Goal: Task Accomplishment & Management: Manage account settings

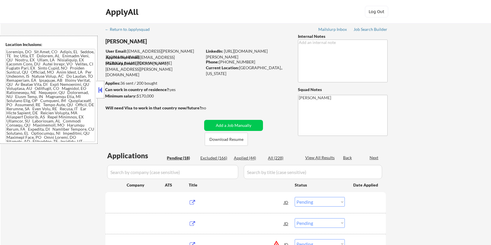
select select ""pending""
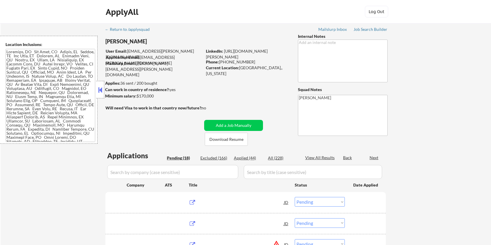
select select ""pending""
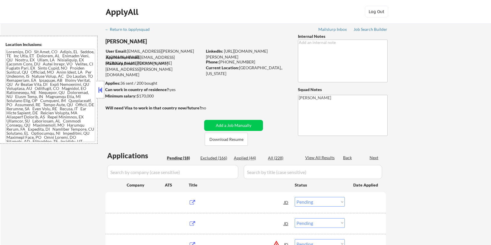
select select ""pending""
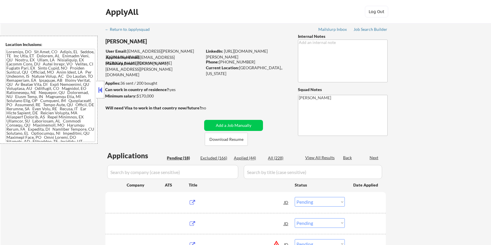
select select ""pending""
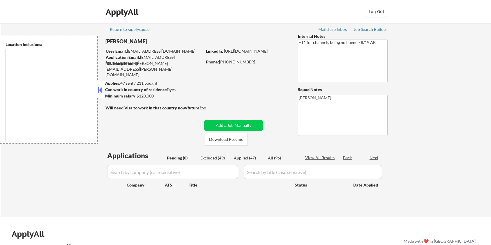
type textarea "remote"
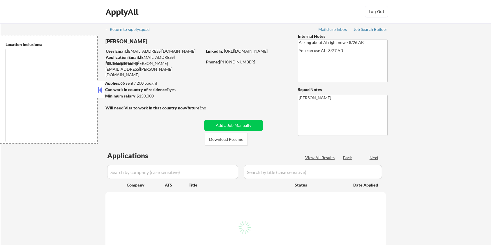
select select ""pending""
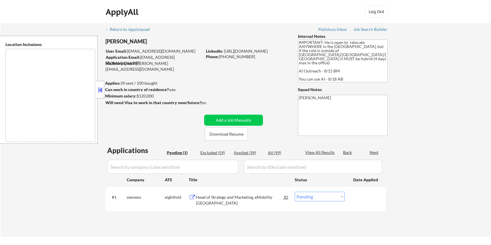
select select ""pending""
type textarea "country:US"
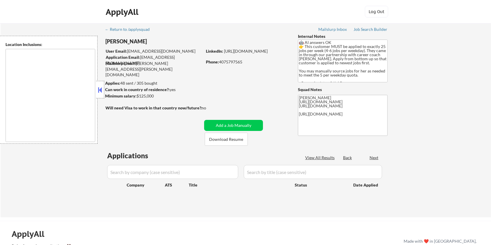
type textarea "[GEOGRAPHIC_DATA], [GEOGRAPHIC_DATA] [GEOGRAPHIC_DATA], [GEOGRAPHIC_DATA] [GEOG…"
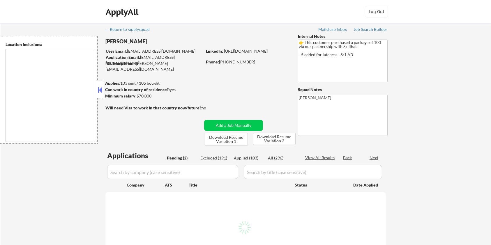
type textarea "country:CA"
select select ""pending""
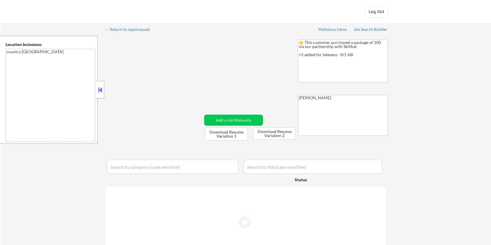
select select ""pending""
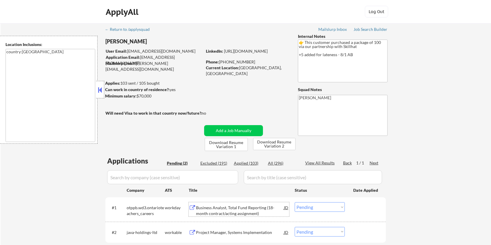
click at [201, 214] on div "Business Analyst, Total Fund Reporting (18-month contract/acting assignment)" at bounding box center [240, 210] width 88 height 11
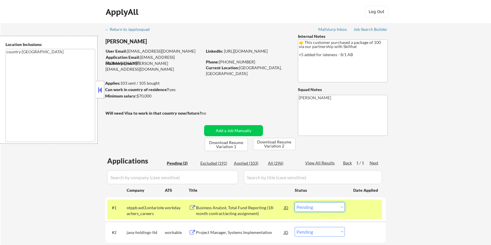
click at [331, 208] on select "Choose an option... Pending Applied Excluded (Questions) Excluded (Expired) Exc…" at bounding box center [320, 208] width 50 height 10
click at [295, 203] on select "Choose an option... Pending Applied Excluded (Questions) Excluded (Expired) Exc…" at bounding box center [320, 208] width 50 height 10
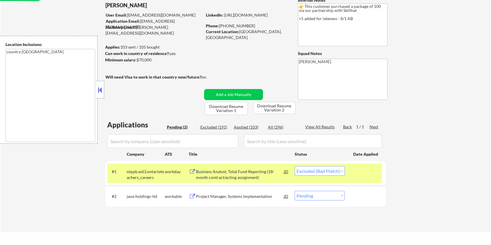
scroll to position [78, 0]
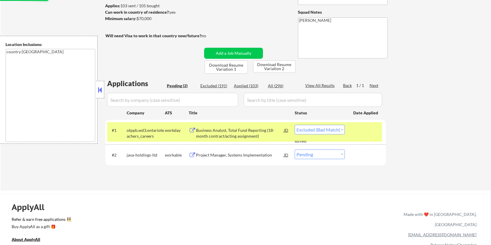
click at [259, 153] on div "Project Manager, Systems Implementation" at bounding box center [240, 155] width 88 height 6
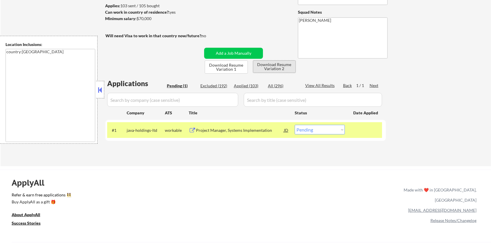
click at [272, 65] on button "Download Resume Variation 2" at bounding box center [274, 67] width 43 height 12
click at [321, 131] on select "Choose an option... Pending Applied Excluded (Questions) Excluded (Expired) Exc…" at bounding box center [320, 130] width 50 height 10
click at [295, 125] on select "Choose an option... Pending Applied Excluded (Questions) Excluded (Expired) Exc…" at bounding box center [320, 130] width 50 height 10
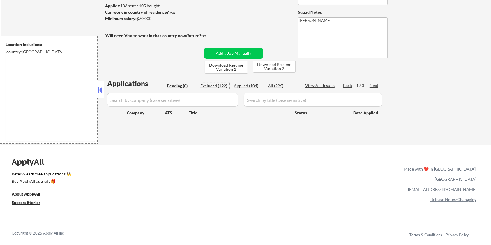
click at [206, 85] on div "Excluded (192)" at bounding box center [214, 86] width 29 height 6
select select ""excluded__bad_match_""
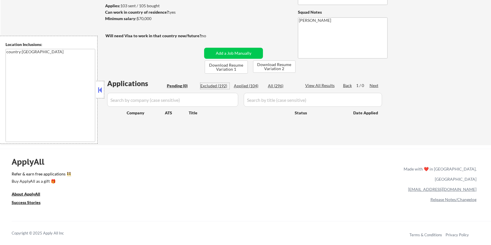
select select ""excluded__bad_match_""
select select ""excluded__expired_""
select select ""excluded__bad_match_""
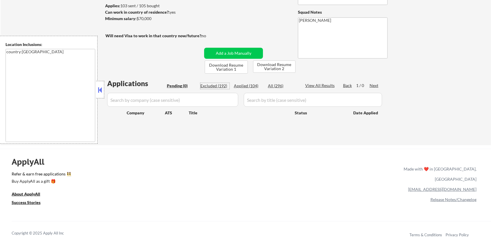
select select ""excluded__bad_match_""
select select ""excluded__expired_""
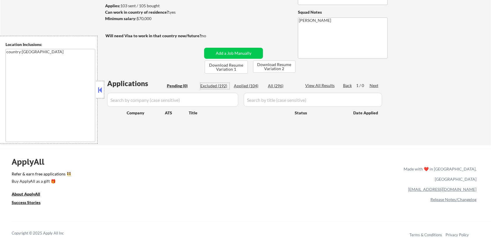
select select ""excluded__bad_match_""
select select ""excluded""
select select ""excluded__bad_match_""
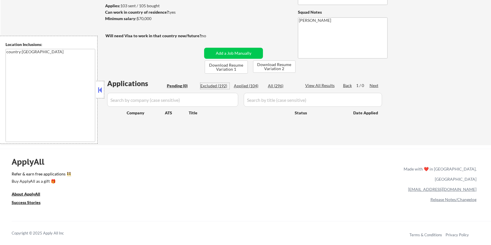
select select ""excluded__bad_match_""
select select ""excluded__blocklist_""
select select ""excluded__bad_match_""
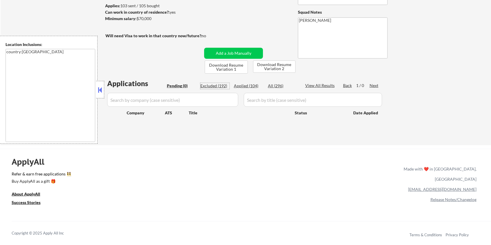
select select ""excluded__bad_match_""
select select ""excluded__expired_""
select select ""excluded__bad_match_""
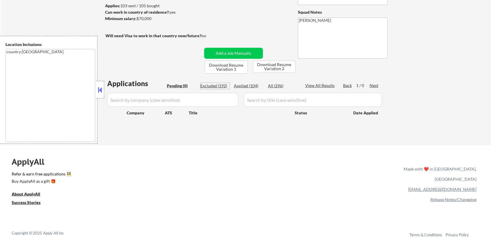
select select ""excluded__expired_""
select select ""excluded__bad_match_""
select select ""excluded__expired_""
select select ""excluded__bad_match_""
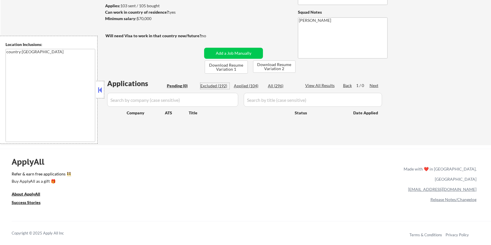
select select ""excluded__expired_""
select select ""excluded__bad_match_""
select select ""excluded__expired_""
select select ""excluded__bad_match_""
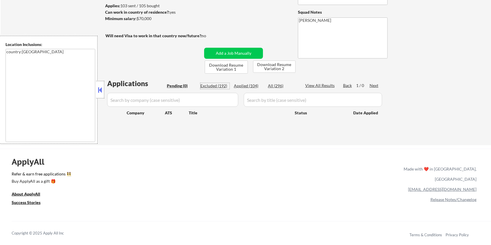
select select ""excluded__expired_""
select select ""excluded__bad_match_""
select select ""excluded__expired_""
select select ""excluded__bad_match_""
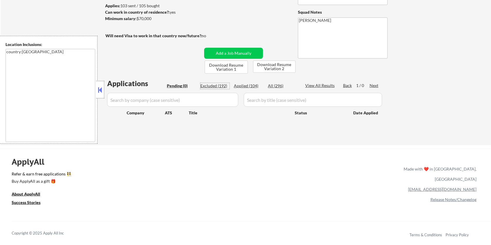
select select ""excluded__expired_""
select select ""excluded__bad_match_""
select select ""excluded__other_""
select select ""excluded__bad_match_""
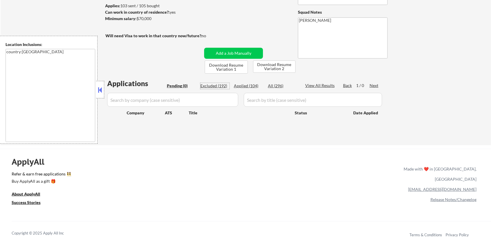
select select ""excluded__bad_match_""
select select ""excluded__expired_""
select select ""excluded__bad_match_""
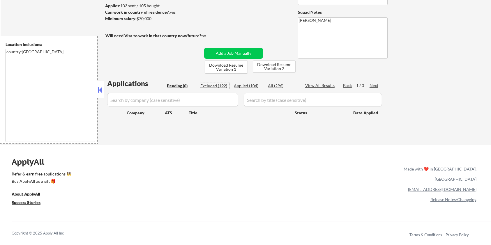
select select ""excluded__bad_match_""
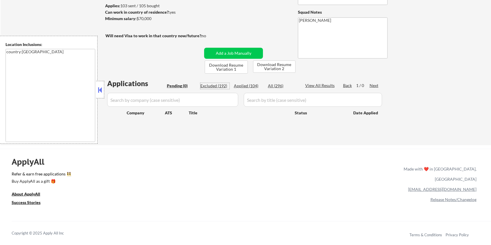
select select ""excluded__bad_match_""
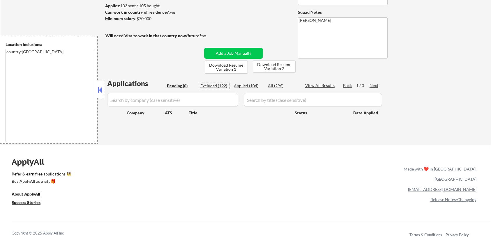
select select ""excluded__bad_match_""
select select ""excluded__expired_""
select select ""excluded__bad_match_""
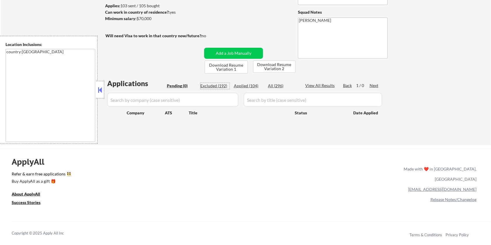
select select ""excluded__bad_match_""
select select ""excluded__other_""
select select ""excluded__bad_match_""
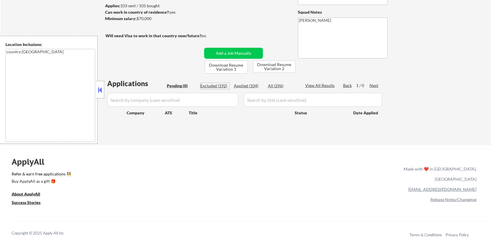
select select ""excluded__bad_match_""
select select ""excluded__expired_""
select select ""excluded__bad_match_""
select select ""excluded""
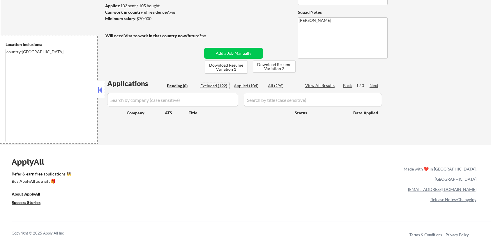
select select ""excluded__expired_""
select select ""excluded__bad_match_""
select select ""excluded__expired_""
select select ""excluded__bad_match_""
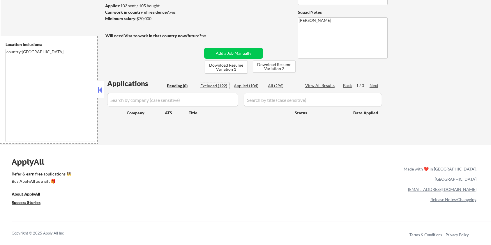
select select ""excluded__bad_match_""
select select ""excluded__expired_""
select select ""excluded__bad_match_""
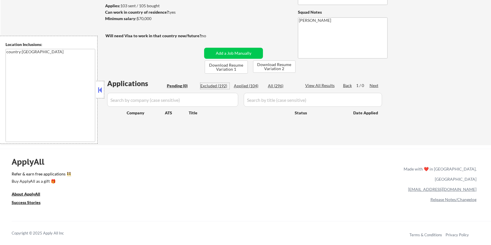
select select ""excluded__bad_match_""
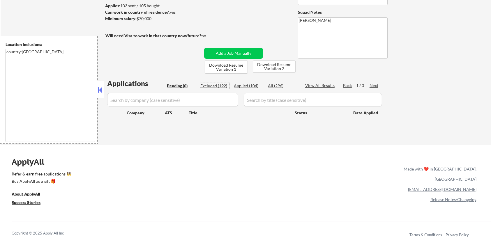
select select ""excluded__blocklist_""
select select ""excluded""
select select ""excluded__expired_""
select select ""excluded__bad_match_""
select select ""excluded__expired_""
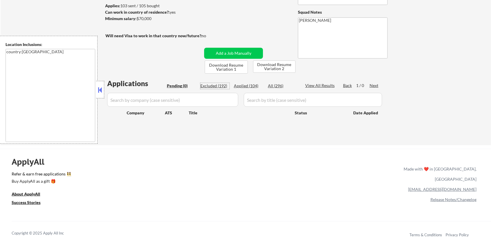
select select ""excluded__expired_""
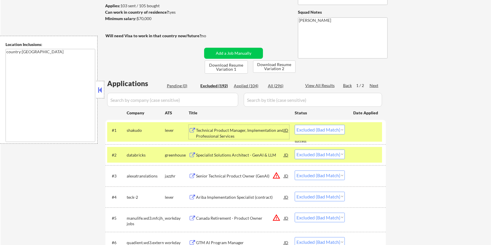
click at [215, 134] on div "Technical Product Manager, Implementation and Professional Services" at bounding box center [240, 133] width 88 height 11
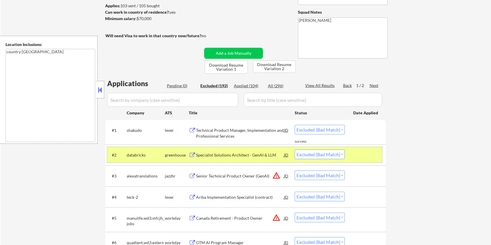
click at [228, 148] on div "#2 databricks greenhouse Specialist Solutions Architect - GenAI & LLM JD Choose…" at bounding box center [244, 155] width 275 height 16
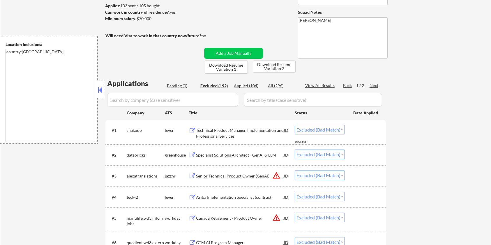
click at [213, 153] on div "Specialist Solutions Architect - GenAI & LLM" at bounding box center [240, 155] width 88 height 6
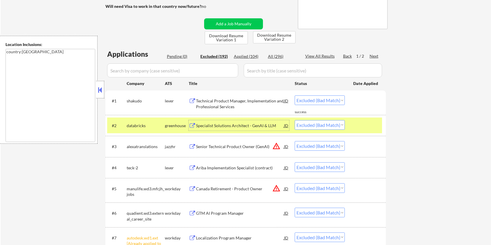
scroll to position [117, 0]
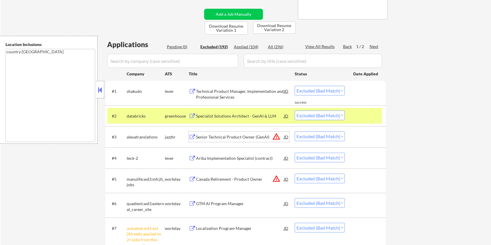
click at [224, 133] on div "Senior Technical Product Owner (GenAI)" at bounding box center [240, 137] width 88 height 10
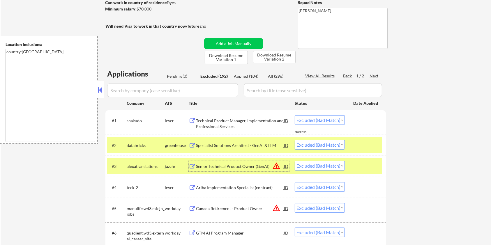
scroll to position [39, 0]
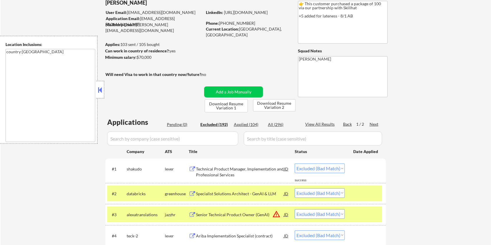
drag, startPoint x: 152, startPoint y: 59, endPoint x: 137, endPoint y: 57, distance: 15.0
click at [137, 57] on div "Minimum salary: $70,000" at bounding box center [153, 57] width 97 height 6
copy div "$70,000"
drag, startPoint x: 154, startPoint y: 213, endPoint x: 126, endPoint y: 211, distance: 28.3
click at [126, 211] on div "#3 alexatranslations jazzhr Senior Technical Product Owner (GenAI) JD warning_a…" at bounding box center [244, 215] width 275 height 16
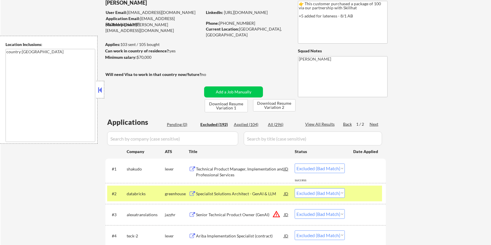
click at [159, 215] on div "alexatranslations" at bounding box center [146, 215] width 38 height 6
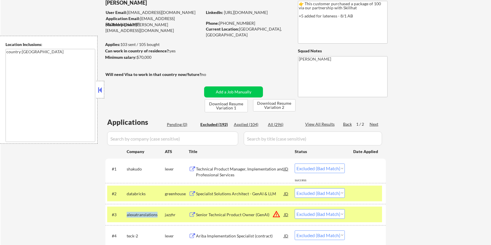
drag, startPoint x: 159, startPoint y: 214, endPoint x: 127, endPoint y: 213, distance: 32.1
click at [127, 213] on div "alexatranslations" at bounding box center [146, 215] width 38 height 6
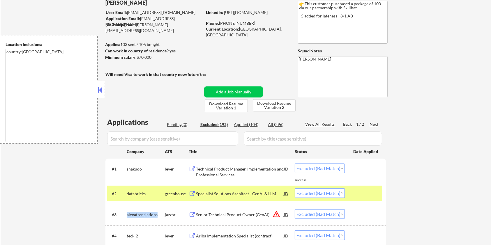
copy div "alexatranslations"
click at [333, 216] on select "Choose an option... Pending Applied Excluded (Questions) Excluded (Expired) Exc…" at bounding box center [320, 215] width 50 height 10
click at [295, 210] on select "Choose an option... Pending Applied Excluded (Questions) Excluded (Expired) Exc…" at bounding box center [320, 215] width 50 height 10
select select ""excluded__bad_match_""
select select ""excluded__expired_""
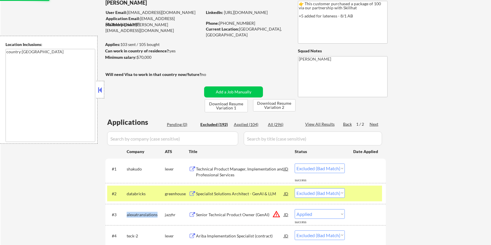
select select ""excluded__bad_match_""
select select ""excluded__expired_""
select select ""excluded__bad_match_""
select select ""excluded""
select select ""excluded__bad_match_""
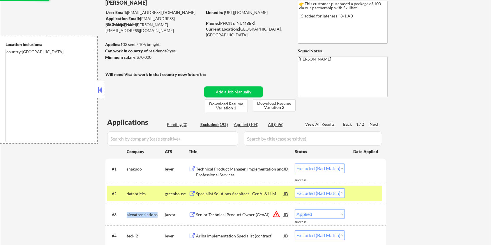
select select ""excluded__blocklist_""
select select ""excluded__bad_match_""
select select ""excluded__expired_""
select select ""excluded__bad_match_""
select select ""excluded__expired_""
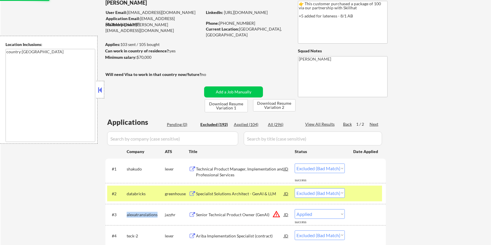
select select ""excluded__bad_match_""
select select ""excluded__expired_""
select select ""excluded__bad_match_""
select select ""excluded__expired_""
select select ""excluded__bad_match_""
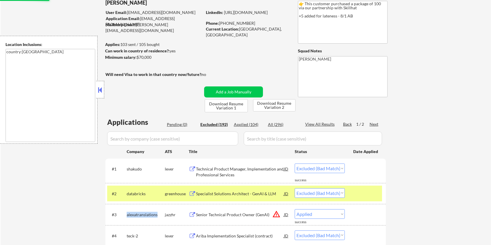
select select ""excluded__expired_""
select select ""excluded__bad_match_""
select select ""excluded__expired_""
select select ""excluded__bad_match_""
select select ""excluded__expired_""
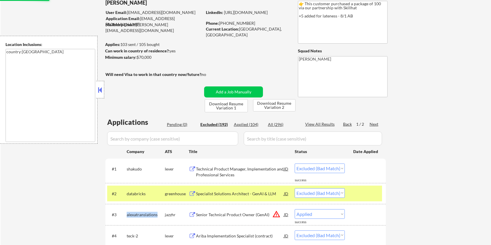
select select ""excluded__bad_match_""
select select ""excluded__expired_""
select select ""excluded__bad_match_""
select select ""excluded__other_""
select select ""excluded__bad_match_""
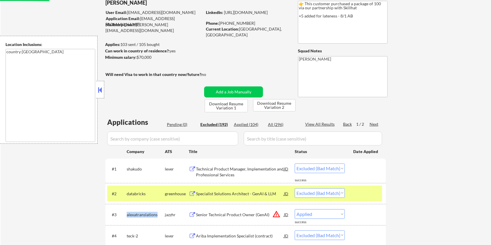
select select ""excluded__expired_""
select select ""excluded__bad_match_""
select select ""excluded__expired_""
select select ""excluded__bad_match_""
select select ""excluded__other_""
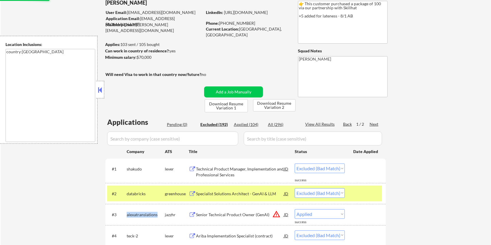
select select ""excluded__bad_match_""
select select ""excluded__expired_""
select select ""excluded__bad_match_""
select select ""excluded""
select select ""excluded__expired_""
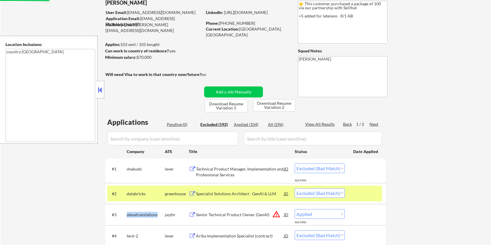
select select ""excluded__bad_match_""
select select ""excluded__expired_""
select select ""excluded__bad_match_""
select select ""excluded__expired_""
select select ""excluded__bad_match_""
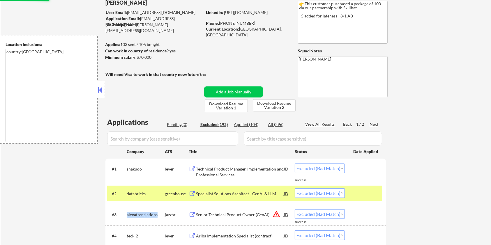
select select ""excluded__blocklist_""
select select ""excluded""
select select ""excluded__expired_""
select select ""excluded__bad_match_""
select select ""excluded__expired_""
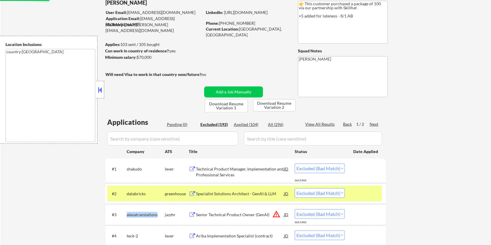
select select ""excluded__blocklist_""
click at [254, 122] on div "Applied (105)" at bounding box center [248, 125] width 29 height 6
select select ""applied""
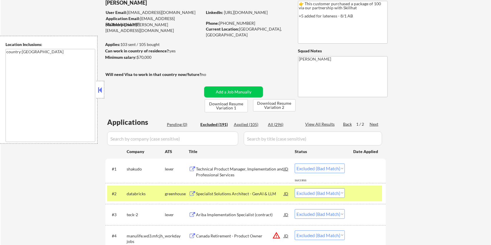
select select ""applied""
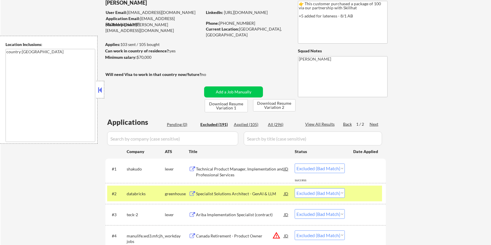
select select ""applied""
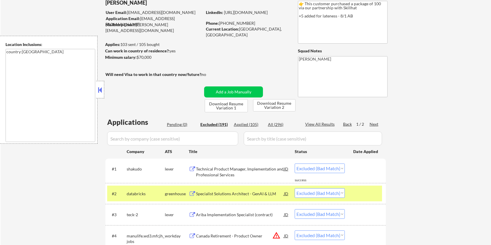
select select ""applied""
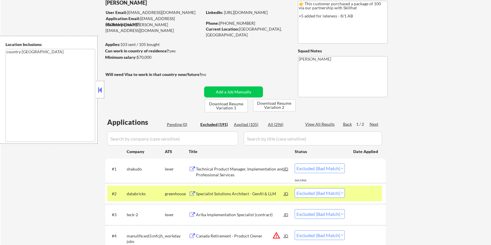
select select ""applied""
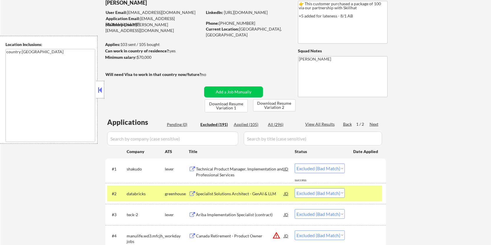
select select ""applied""
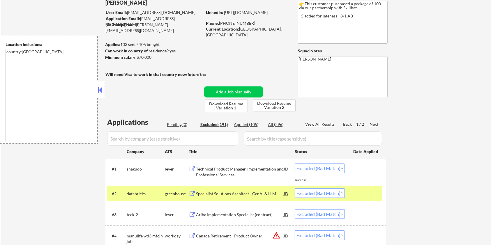
select select ""applied""
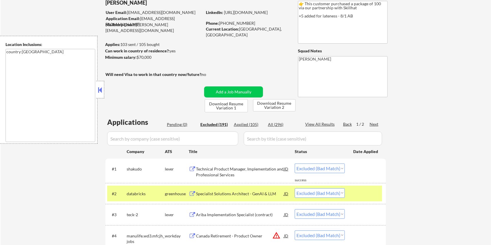
select select ""applied""
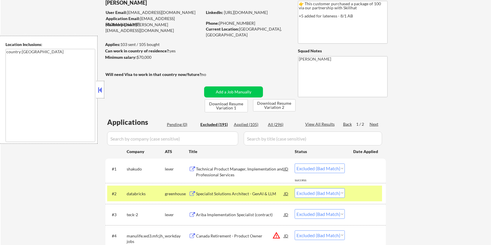
select select ""applied""
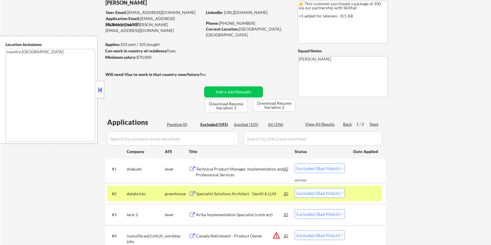
select select ""applied""
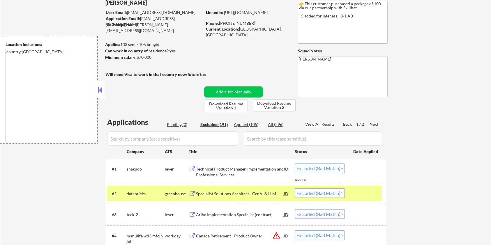
select select ""applied""
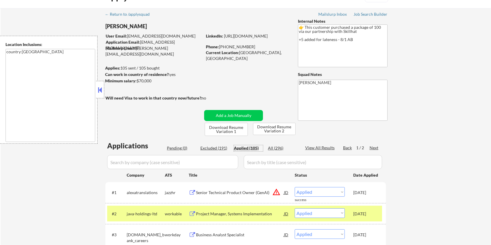
scroll to position [0, 0]
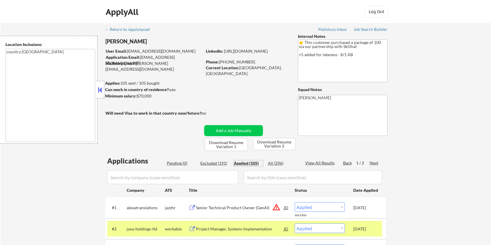
click at [376, 162] on div "Next" at bounding box center [374, 163] width 9 height 6
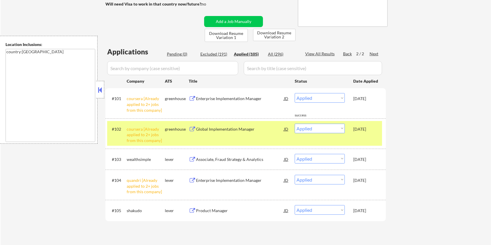
scroll to position [117, 0]
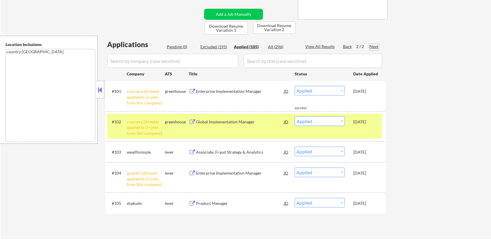
drag, startPoint x: 347, startPoint y: 45, endPoint x: 263, endPoint y: 121, distance: 113.9
click at [347, 44] on div "Back" at bounding box center [347, 47] width 9 height 6
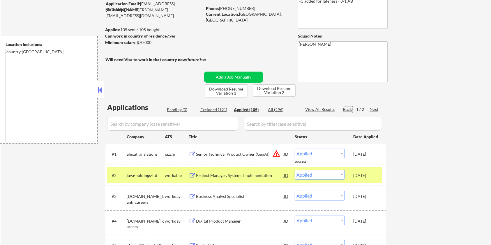
scroll to position [39, 0]
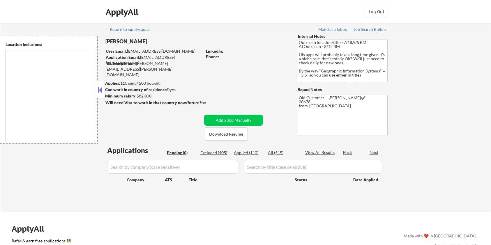
type textarea "Remote US Washington DC Baltimore MD Alexandria VA Arlington VA Chevy Chase MD …"
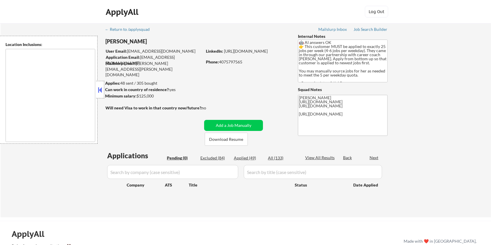
type textarea "[GEOGRAPHIC_DATA], [GEOGRAPHIC_DATA] [GEOGRAPHIC_DATA], [GEOGRAPHIC_DATA] [GEOG…"
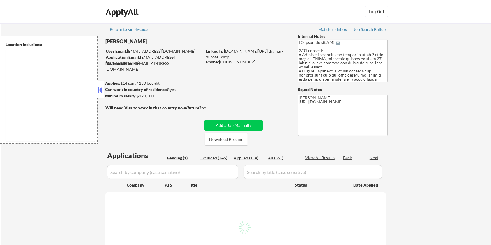
select select ""pending""
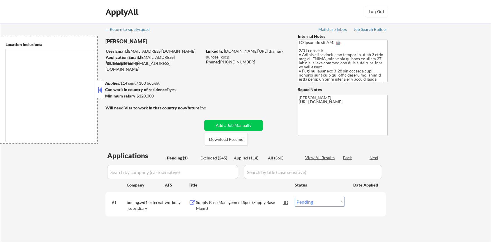
type textarea "[GEOGRAPHIC_DATA], [GEOGRAPHIC_DATA] [GEOGRAPHIC_DATA], [GEOGRAPHIC_DATA] [GEOG…"
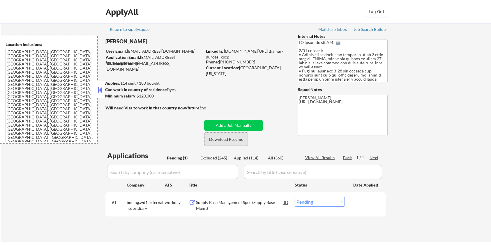
click at [220, 139] on button "Download Resume" at bounding box center [226, 139] width 43 height 13
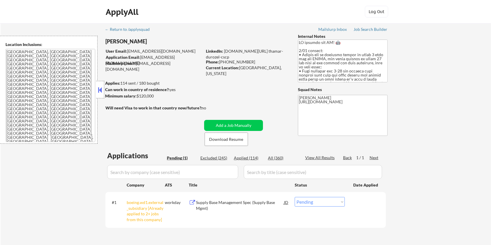
click at [215, 202] on div "Supply Base Management Spec (Supply Base Mgmt)" at bounding box center [240, 205] width 88 height 11
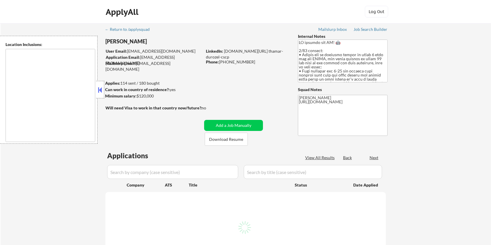
type textarea "[GEOGRAPHIC_DATA], [GEOGRAPHIC_DATA] [GEOGRAPHIC_DATA], [GEOGRAPHIC_DATA] [GEOG…"
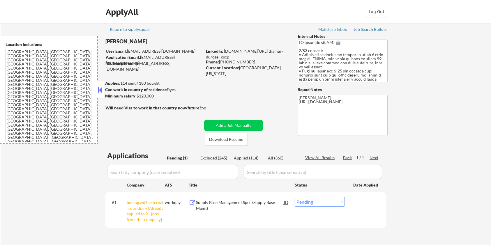
click at [342, 201] on select "Choose an option... Pending Applied Excluded (Questions) Excluded (Expired) Exc…" at bounding box center [320, 202] width 50 height 10
select select ""applied""
click at [295, 197] on select "Choose an option... Pending Applied Excluded (Questions) Excluded (Expired) Exc…" at bounding box center [320, 202] width 50 height 10
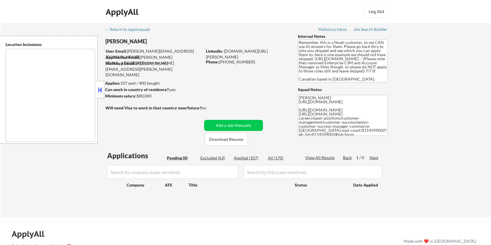
type textarea "[GEOGRAPHIC_DATA], ON [GEOGRAPHIC_DATA], ON [GEOGRAPHIC_DATA], ON [GEOGRAPHIC_D…"
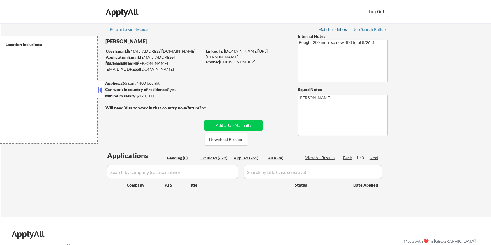
type textarea "[GEOGRAPHIC_DATA], [GEOGRAPHIC_DATA] [GEOGRAPHIC_DATA], [GEOGRAPHIC_DATA] [GEOG…"
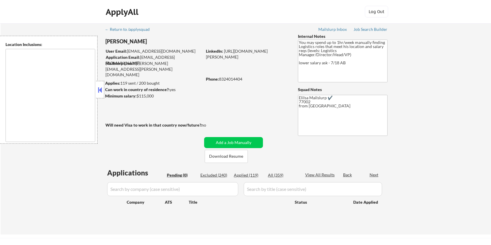
type textarea "[GEOGRAPHIC_DATA], [GEOGRAPHIC_DATA] [GEOGRAPHIC_DATA], [GEOGRAPHIC_DATA] [GEOG…"
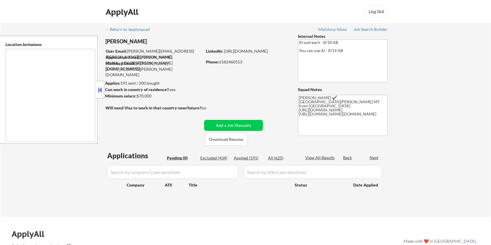
type textarea "[GEOGRAPHIC_DATA][PERSON_NAME], CO [PERSON_NAME], CO [GEOGRAPHIC_DATA], CO Timn…"
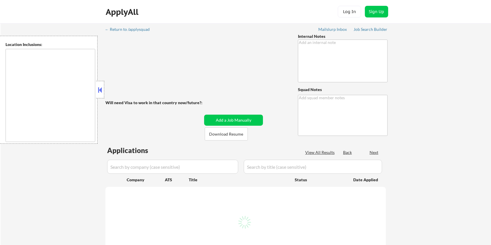
type textarea "He requested we prioritize his applications ASAP because he is running out of m…"
type textarea "9-Elisa Mailslurp ✔️"
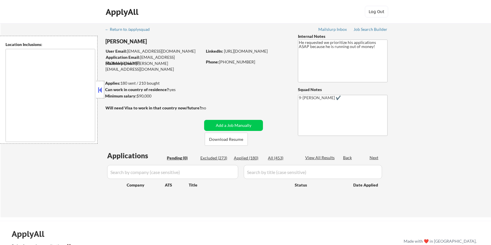
type textarea "Bellevue, WA Medina, WA Clyde Hill, WA Yarrow Point, WA Hunts Point, WA Kirklan…"
type textarea "[GEOGRAPHIC_DATA], [GEOGRAPHIC_DATA] [GEOGRAPHIC_DATA], [GEOGRAPHIC_DATA] [GEOG…"
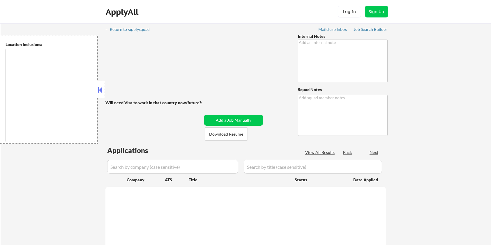
type textarea "changed salary to 120k, asking to broaden titles - 4/4 AB"
type textarea "[PERSON_NAME] 84"
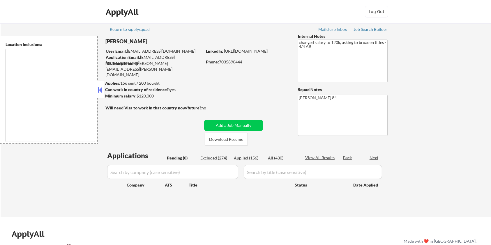
type textarea "Lorem Ipsumd, SI Ametco Adip, EL Seddoei Tempo, IN Utla Etdolorem, AL Enimadmin…"
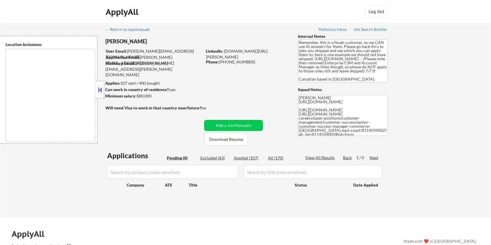
type textarea "[GEOGRAPHIC_DATA], ON [GEOGRAPHIC_DATA], ON [GEOGRAPHIC_DATA], ON [GEOGRAPHIC_D…"
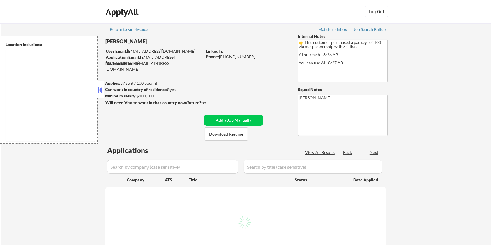
select select ""pending""
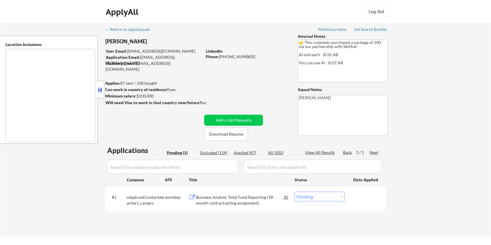
type textarea "Toronto, ON Mississauga, ON Brampton, ON Markham, ON Vaughan, ON Richmond Hill,…"
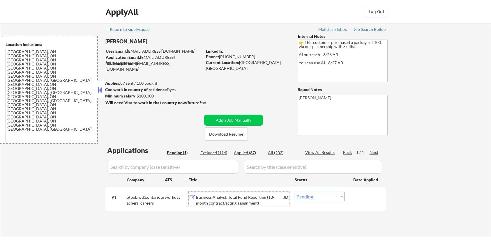
click at [235, 198] on div "Business Analyst, Total Fund Reporting (18-month contract/acting assignment)" at bounding box center [240, 200] width 88 height 11
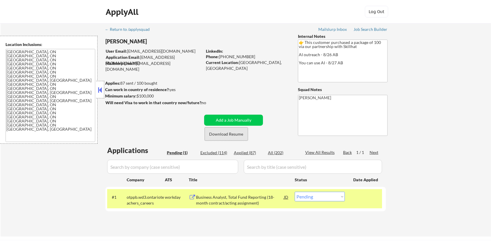
click at [228, 132] on button "Download Resume" at bounding box center [226, 134] width 43 height 13
click at [318, 198] on select "Choose an option... Pending Applied Excluded (Questions) Excluded (Expired) Exc…" at bounding box center [320, 197] width 50 height 10
select select ""applied""
click at [295, 192] on select "Choose an option... Pending Applied Excluded (Questions) Excluded (Expired) Exc…" at bounding box center [320, 197] width 50 height 10
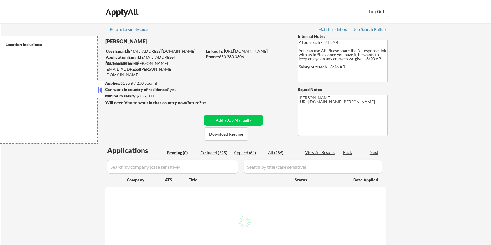
type textarea "[GEOGRAPHIC_DATA], [GEOGRAPHIC_DATA] [GEOGRAPHIC_DATA], [GEOGRAPHIC_DATA] [GEOG…"
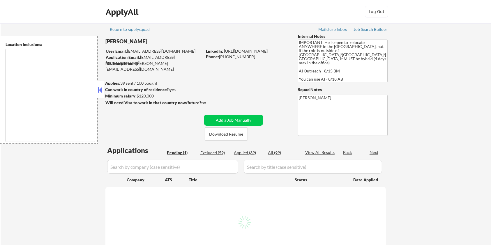
select select ""pending""
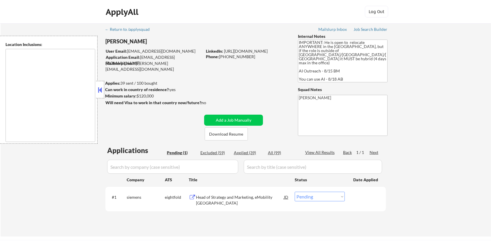
type textarea "country:US"
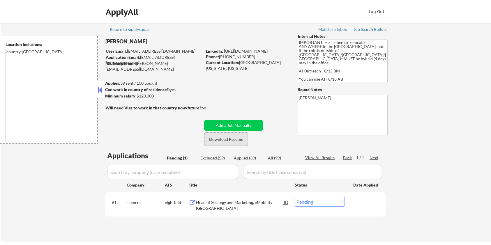
click at [224, 140] on button "Download Resume" at bounding box center [226, 139] width 43 height 13
click at [214, 205] on div "Head of Strategy and Marketing, eMobility North America" at bounding box center [240, 205] width 88 height 11
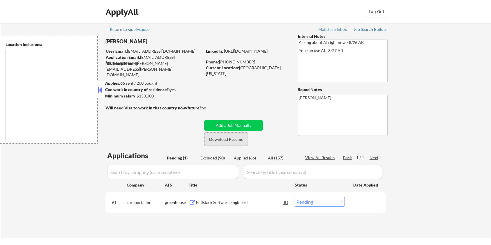
click at [239, 140] on button "Download Resume" at bounding box center [226, 139] width 43 height 13
click at [195, 202] on button at bounding box center [192, 203] width 7 height 6
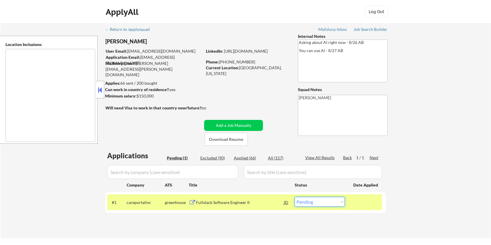
drag, startPoint x: 329, startPoint y: 205, endPoint x: 325, endPoint y: 205, distance: 3.9
click at [328, 206] on select "Choose an option... Pending Applied Excluded (Questions) Excluded (Expired) Exc…" at bounding box center [320, 202] width 50 height 10
select select ""applied""
click at [295, 197] on select "Choose an option... Pending Applied Excluded (Questions) Excluded (Expired) Exc…" at bounding box center [320, 202] width 50 height 10
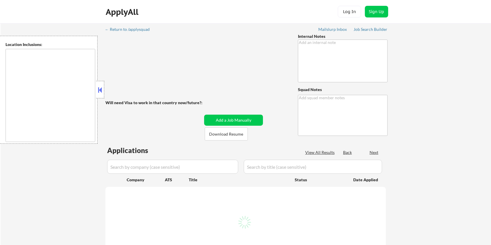
type textarea "+11 for channels being no bueno - 8/19 AB"
type textarea "[PERSON_NAME]"
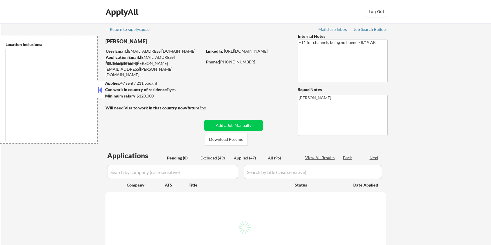
type textarea "remote"
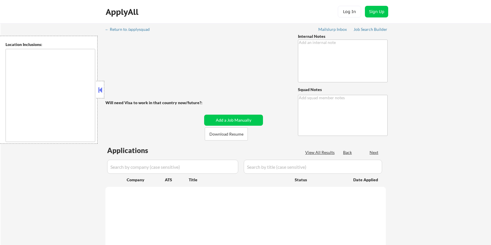
type textarea "+11 for channels being no bueno - 8/19 AB"
type textarea "[PERSON_NAME]"
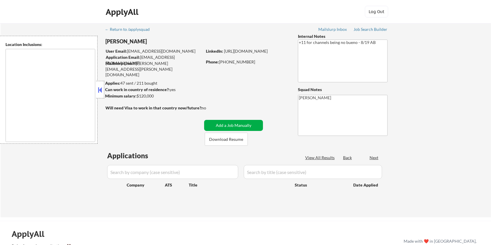
type textarea "remote"
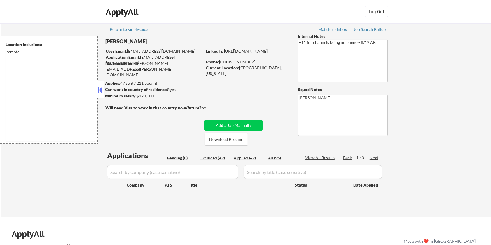
click at [210, 157] on div "Excluded (49)" at bounding box center [214, 158] width 29 height 6
select select ""excluded__location_""
select select ""excluded""
select select ""excluded__expired_""
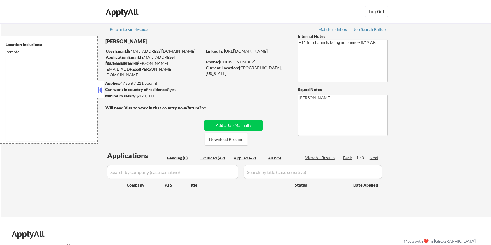
select select ""excluded__expired_""
select select ""excluded__bad_match_""
select select ""excluded__expired_""
select select ""excluded__bad_match_""
select select ""excluded__expired_""
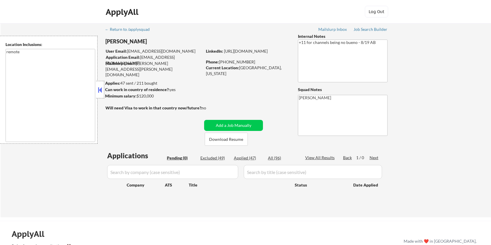
select select ""excluded__bad_match_""
select select ""excluded__expired_""
select select ""excluded__bad_match_""
select select ""excluded""
select select ""excluded__expired_""
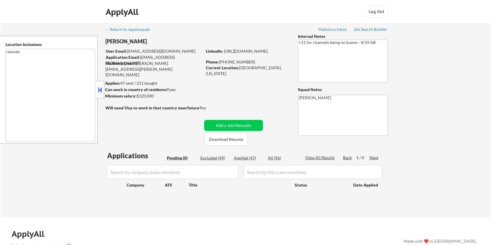
select select ""excluded__expired_""
select select ""excluded__bad_match_""
select select ""excluded__expired_""
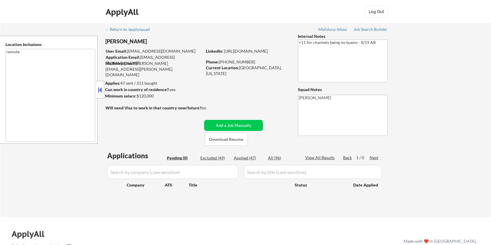
select select ""excluded__expired_""
select select ""excluded""
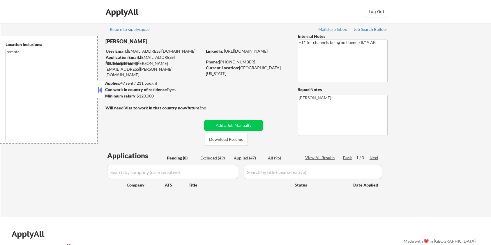
select select ""excluded__location_""
select select ""excluded__salary_""
select select ""excluded__expired_""
select select ""excluded__bad_match_""
select select ""excluded__expired_""
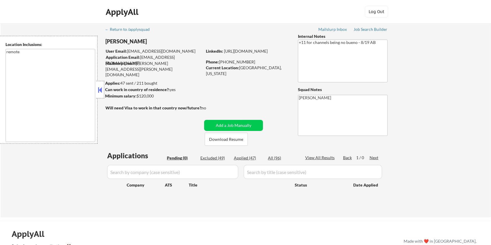
select select ""excluded__expired_""
select select ""excluded""
select select ""excluded__bad_match_""
select select ""excluded__location_""
select select ""excluded__expired_""
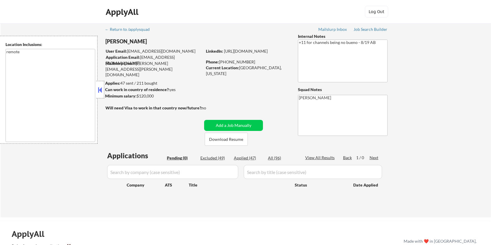
select select ""excluded__bad_match_""
select select ""excluded__expired_""
select select ""excluded__location_""
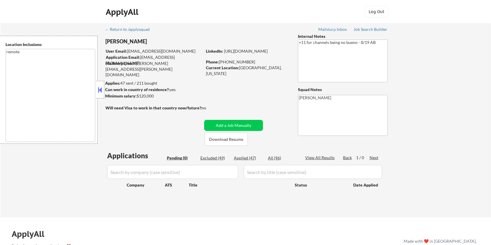
select select ""excluded__bad_match_""
select select ""excluded__location_""
select select ""excluded__bad_match_""
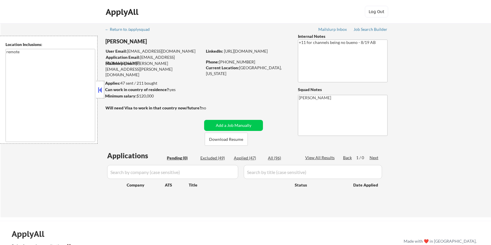
select select ""excluded""
select select ""excluded__salary_""
select select ""excluded""
select select ""excluded__expired_""
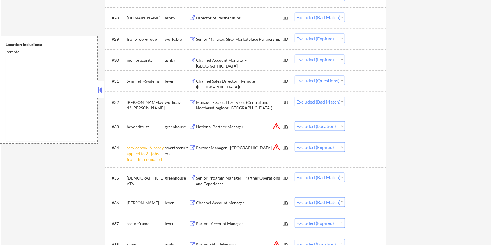
scroll to position [777, 0]
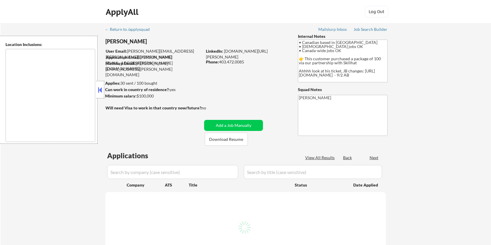
select select ""pending""
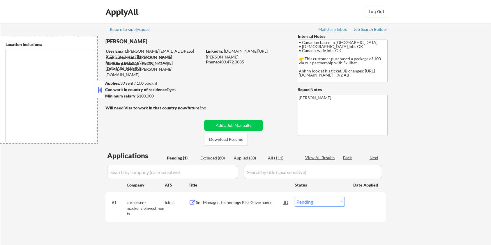
type textarea "country:[GEOGRAPHIC_DATA]"
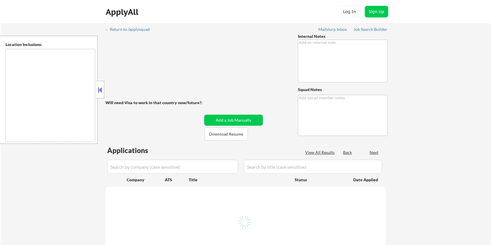
type textarea "• Canadian based in Canada • Contract jobs OK • Canada-wide jobs OK 👉 This cust…"
type textarea "Elisa"
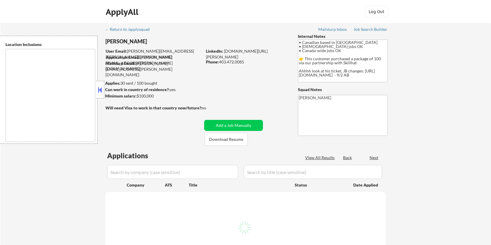
select select ""pending""
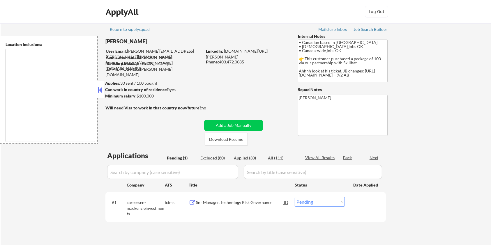
type textarea "country:CA"
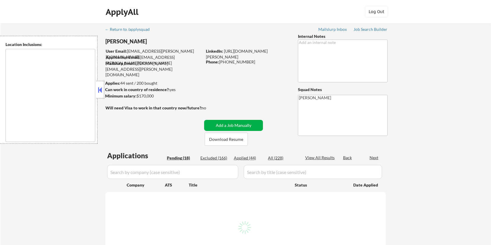
type textarea "[GEOGRAPHIC_DATA], [GEOGRAPHIC_DATA], [GEOGRAPHIC_DATA] [GEOGRAPHIC_DATA], [GEO…"
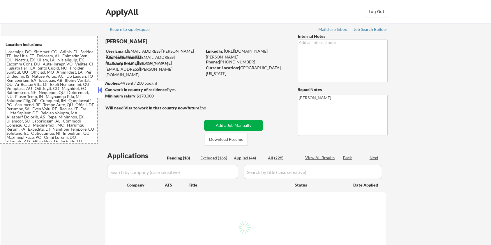
select select ""pending""
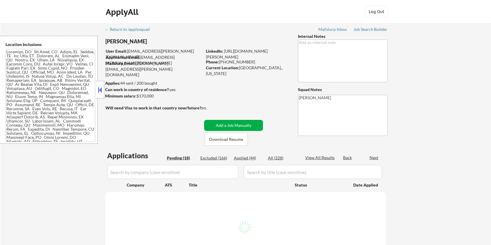
select select ""pending""
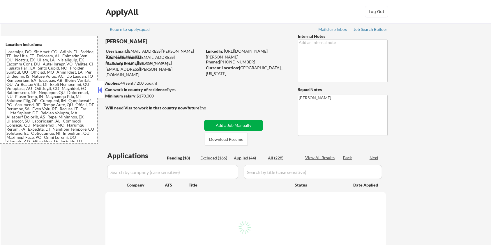
select select ""pending""
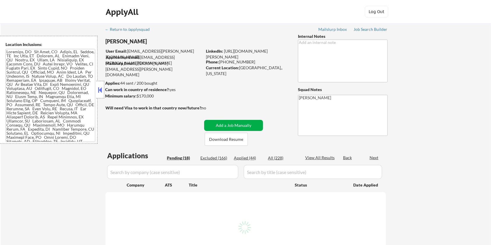
select select ""pending""
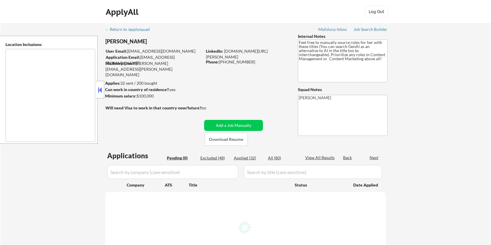
type textarea "Minneapolis, MN Saint Paul, MN Edina, MN Richfield, MN Bloomington, MN Golden V…"
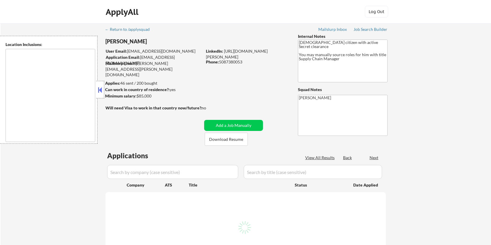
select select ""pending""
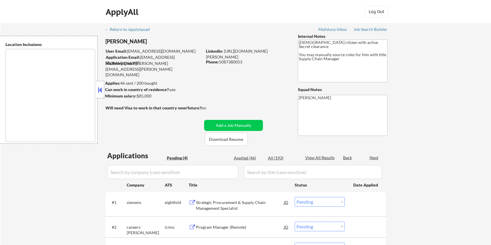
type textarea "[GEOGRAPHIC_DATA], [GEOGRAPHIC_DATA] in the [GEOGRAPHIC_DATA], [GEOGRAPHIC_DATA…"
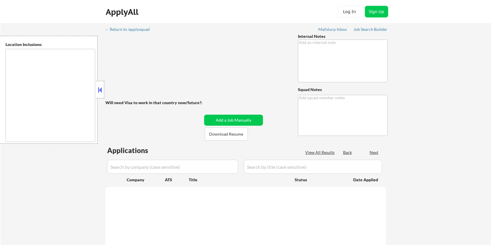
type textarea "[PERSON_NAME]"
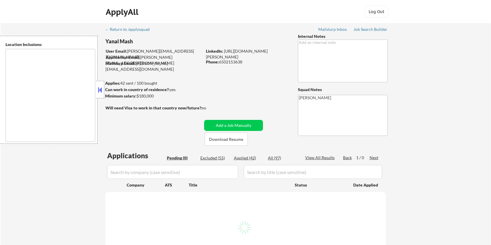
type textarea "[GEOGRAPHIC_DATA], [GEOGRAPHIC_DATA] [GEOGRAPHIC_DATA], [GEOGRAPHIC_DATA] [GEOG…"
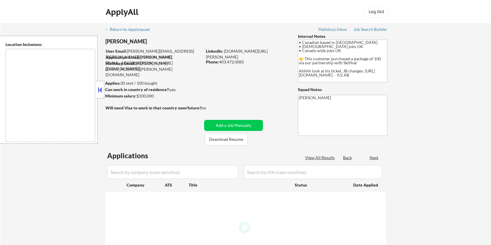
select select ""pending""
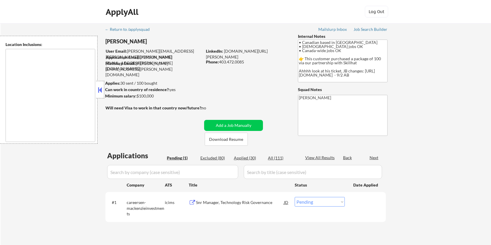
type textarea "country:[GEOGRAPHIC_DATA]"
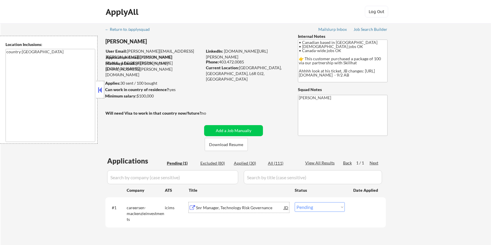
click at [204, 208] on div "Snr Manager, Technology Risk Governance" at bounding box center [240, 208] width 88 height 6
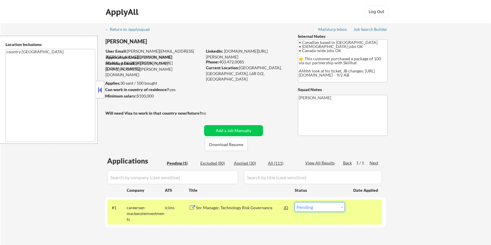
click at [316, 207] on select "Choose an option... Pending Applied Excluded (Questions) Excluded (Expired) Exc…" at bounding box center [320, 208] width 50 height 10
select select ""excluded__expired_""
click at [295, 203] on select "Choose an option... Pending Applied Excluded (Questions) Excluded (Expired) Exc…" at bounding box center [320, 208] width 50 height 10
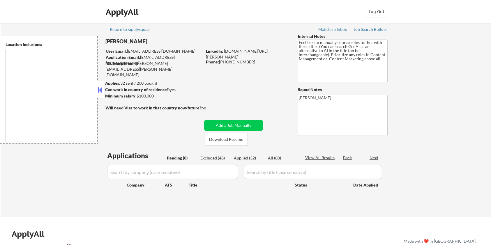
type textarea "[GEOGRAPHIC_DATA], [GEOGRAPHIC_DATA] [GEOGRAPHIC_DATA][PERSON_NAME], [GEOGRAPHI…"
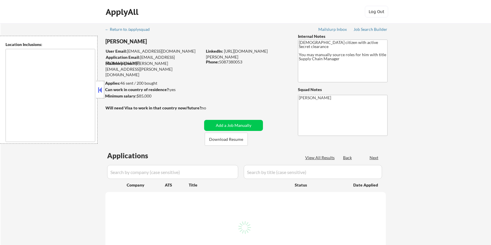
select select ""pending""
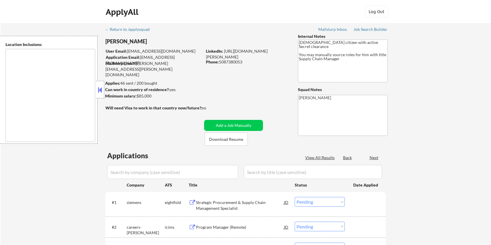
type textarea "Huntley, IL Lake in the Hills, IL Algonquin, IL Gilberts, IL Hampshire, IL Ping…"
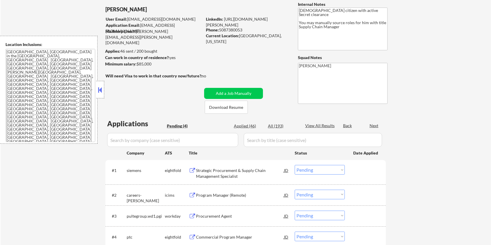
scroll to position [78, 0]
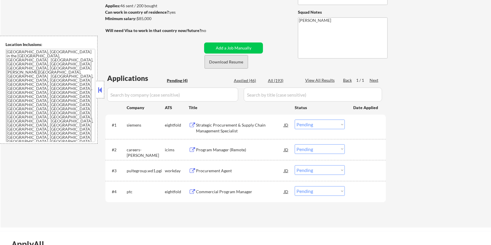
click at [220, 61] on button "Download Resume" at bounding box center [226, 61] width 43 height 13
click at [212, 171] on div "Procurement Agent" at bounding box center [240, 171] width 88 height 6
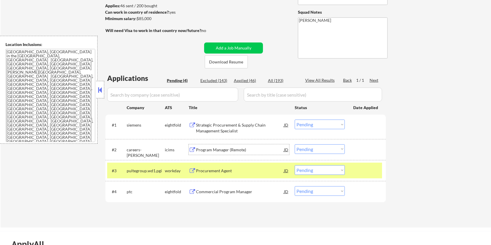
click at [227, 146] on div "Program Manager (Remote)" at bounding box center [240, 150] width 88 height 10
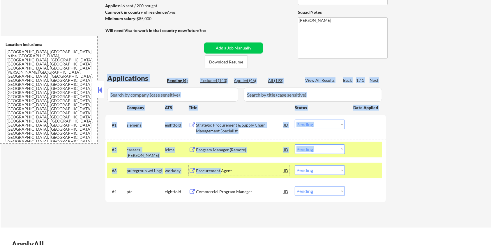
drag, startPoint x: 221, startPoint y: 171, endPoint x: 256, endPoint y: 220, distance: 60.0
click at [256, 220] on div "← Return to /applysquad Mailslurp Inbox Job Search Builder Brian Dawson User Em…" at bounding box center [246, 84] width 291 height 277
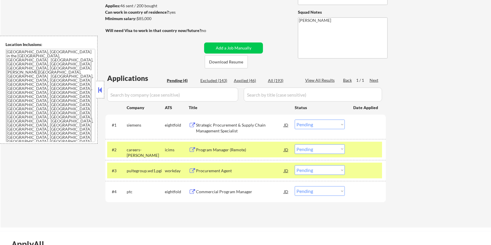
click at [255, 219] on div "← Return to /applysquad Mailslurp Inbox Job Search Builder Brian Dawson User Em…" at bounding box center [246, 84] width 291 height 277
click at [228, 192] on div "Commercial Program Manager" at bounding box center [240, 192] width 88 height 6
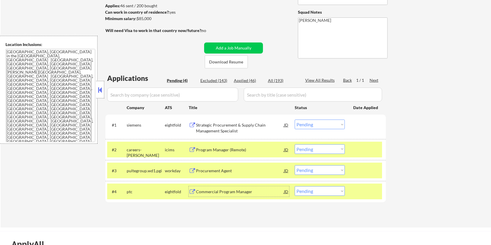
click at [315, 191] on select "Choose an option... Pending Applied Excluded (Questions) Excluded (Expired) Exc…" at bounding box center [320, 191] width 50 height 10
select select ""excluded__bad_match_""
click at [295, 186] on select "Choose an option... Pending Applied Excluded (Questions) Excluded (Expired) Exc…" at bounding box center [320, 191] width 50 height 10
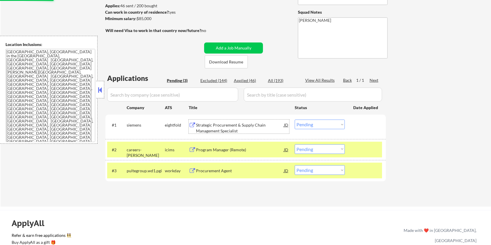
click at [229, 126] on div "Strategic Procurement & Supply Chain Management Specialist" at bounding box center [240, 127] width 88 height 11
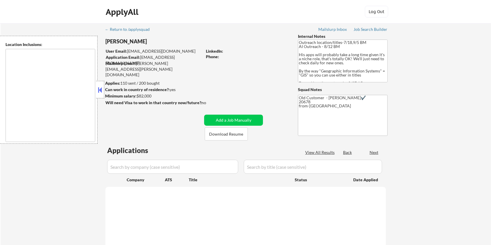
type textarea "Remote [GEOGRAPHIC_DATA] [US_STATE] [GEOGRAPHIC_DATA] [GEOGRAPHIC_DATA] [GEOGRA…"
